Goal: Information Seeking & Learning: Learn about a topic

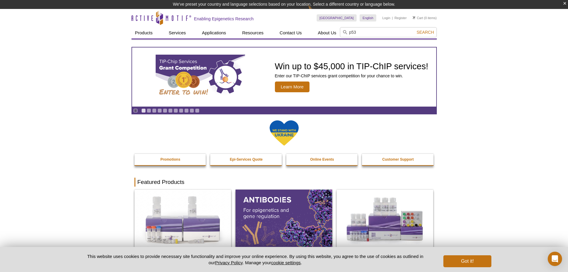
type input "p53"
click at [427, 34] on span "Search" at bounding box center [425, 32] width 17 height 5
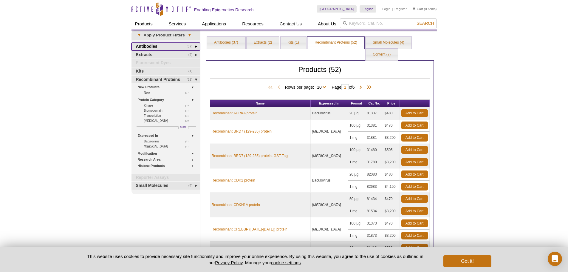
click at [175, 47] on link "(37) Antibodies" at bounding box center [165, 47] width 69 height 8
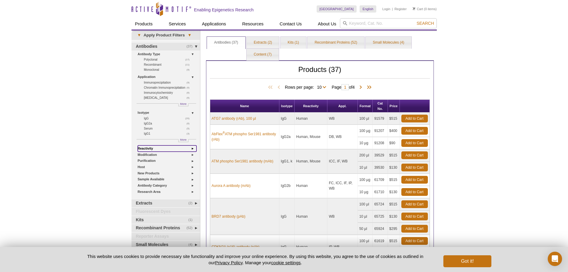
click at [184, 148] on link "Reactivity" at bounding box center [167, 148] width 59 height 6
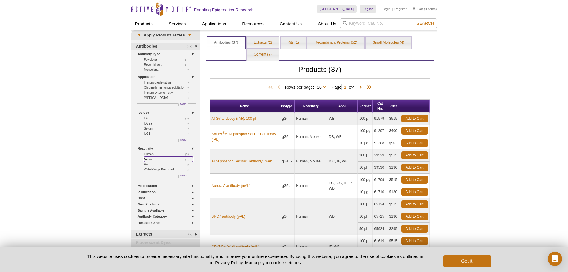
click at [154, 160] on link "(11) Mouse" at bounding box center [168, 159] width 49 height 5
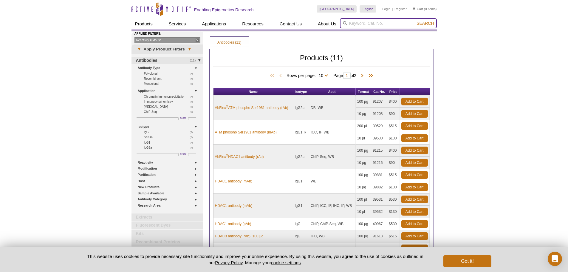
click at [368, 24] on input "search" at bounding box center [388, 23] width 97 height 10
type input "p53"
click at [415, 21] on button "Search" at bounding box center [425, 23] width 21 height 5
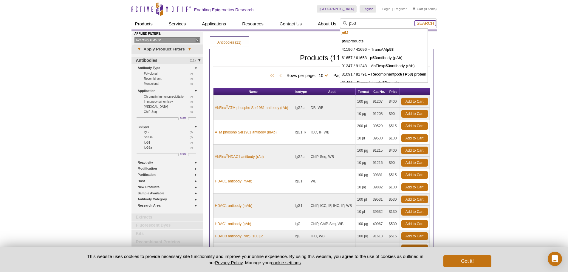
click at [423, 22] on span "Search" at bounding box center [425, 23] width 17 height 5
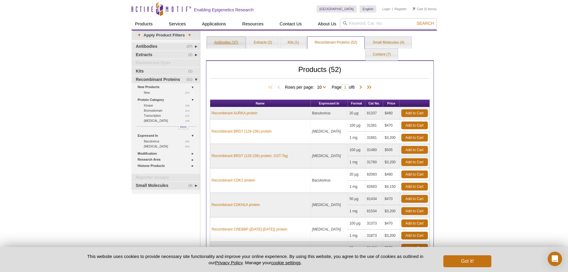
click at [220, 43] on link "Antibodies (37)" at bounding box center [226, 43] width 38 height 12
